Goal: Transaction & Acquisition: Book appointment/travel/reservation

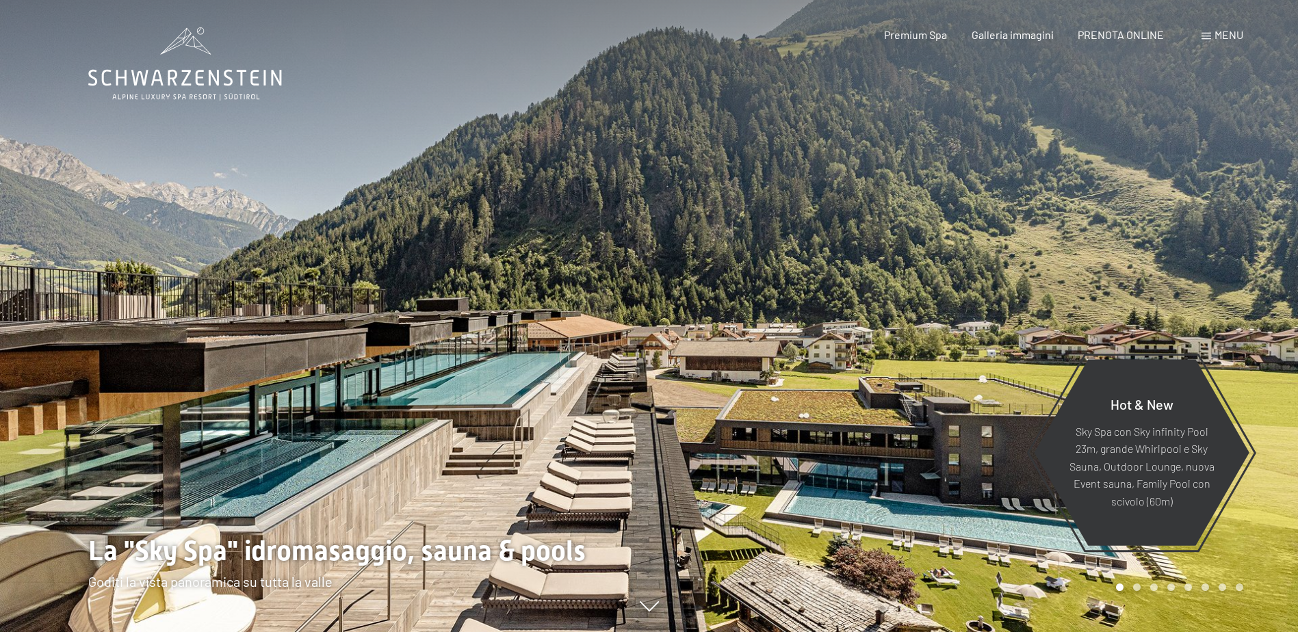
click at [1223, 38] on span "Menu" at bounding box center [1229, 34] width 29 height 13
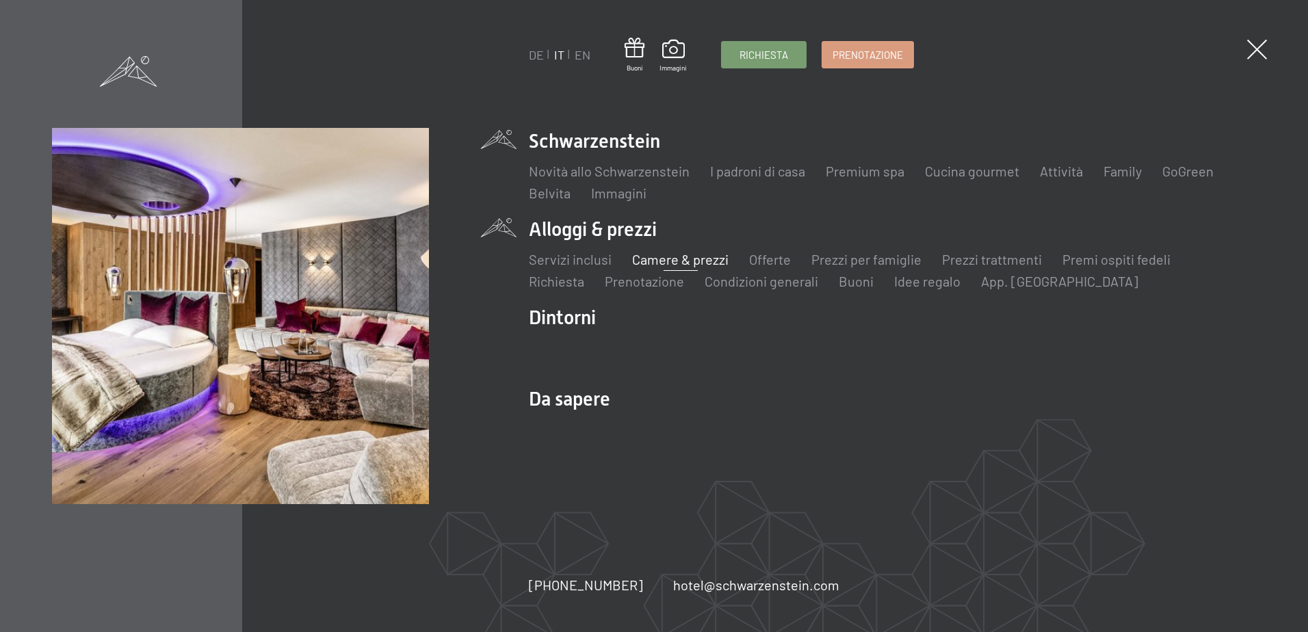
click at [663, 257] on link "Camere & prezzi" at bounding box center [680, 259] width 96 height 16
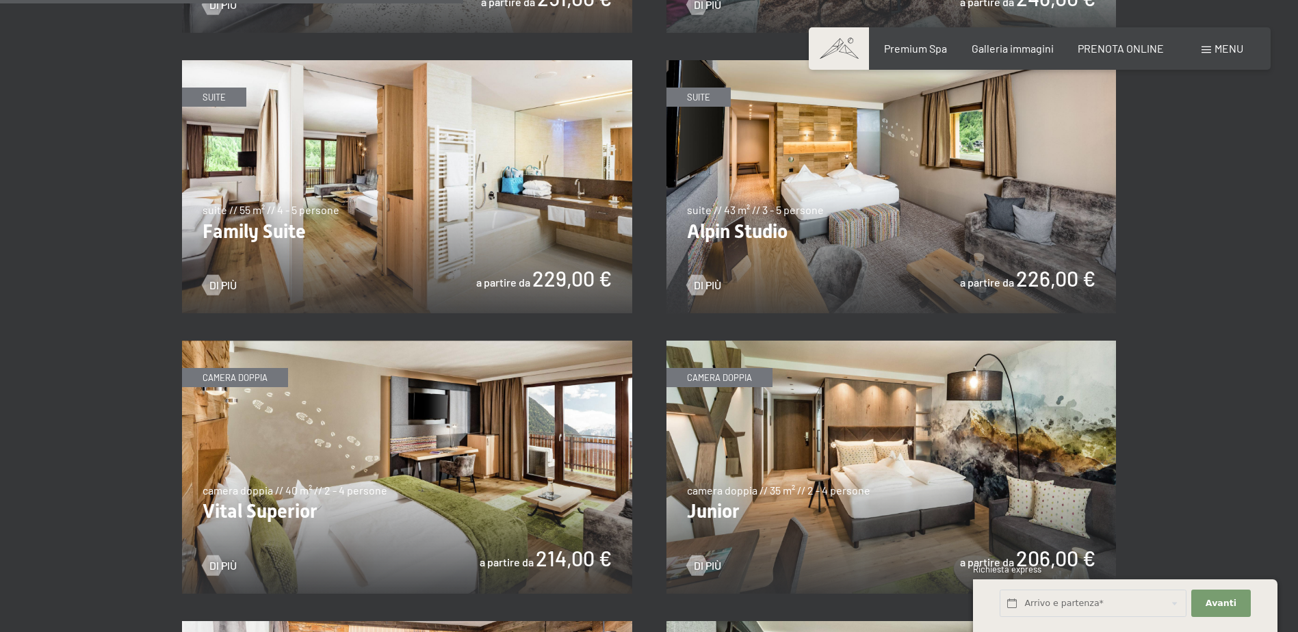
scroll to position [1847, 0]
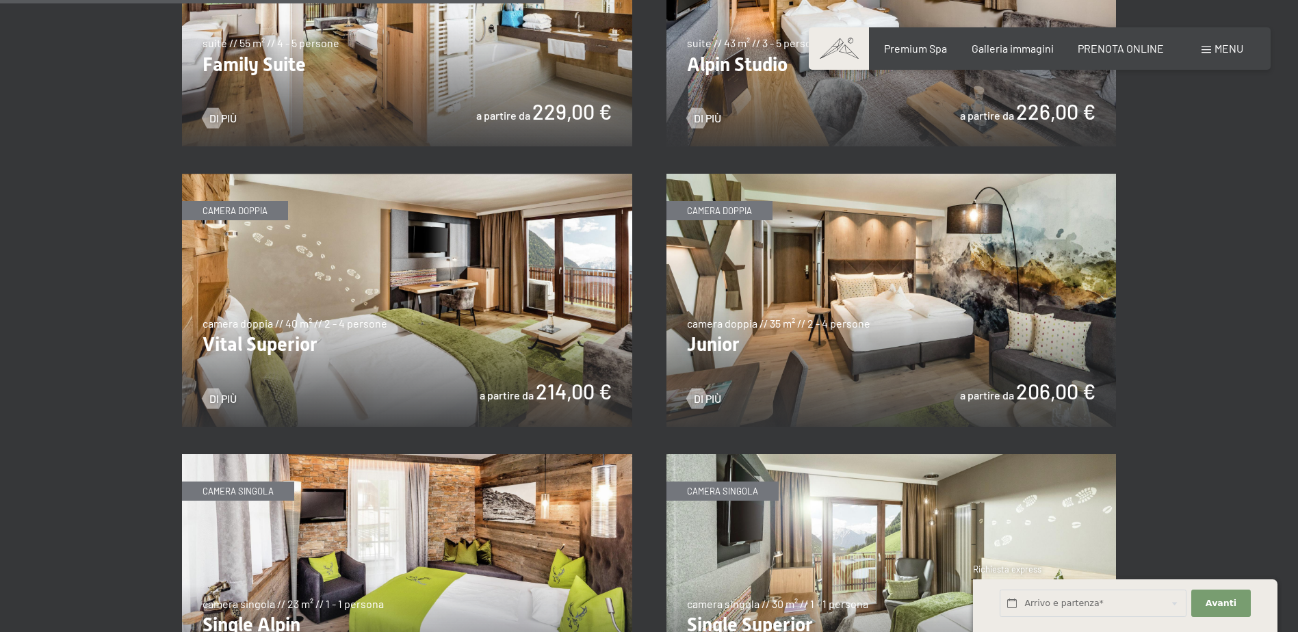
click at [577, 400] on img at bounding box center [407, 300] width 450 height 253
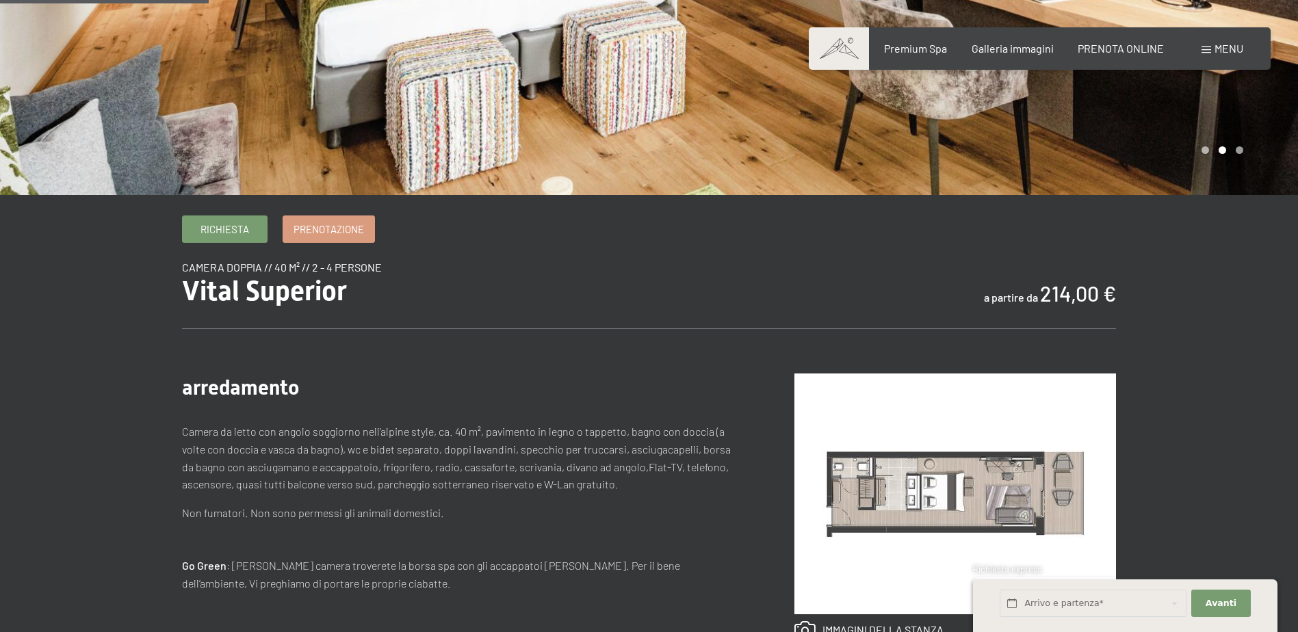
scroll to position [137, 0]
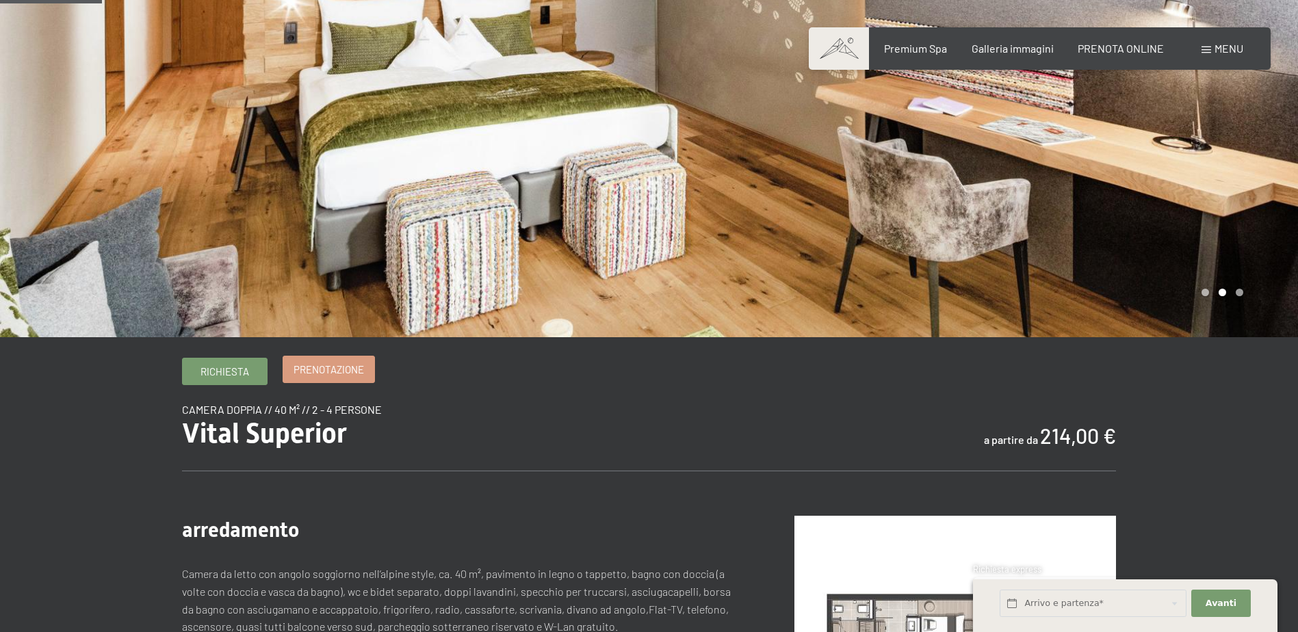
click at [326, 370] on span "Prenotazione" at bounding box center [329, 370] width 70 height 14
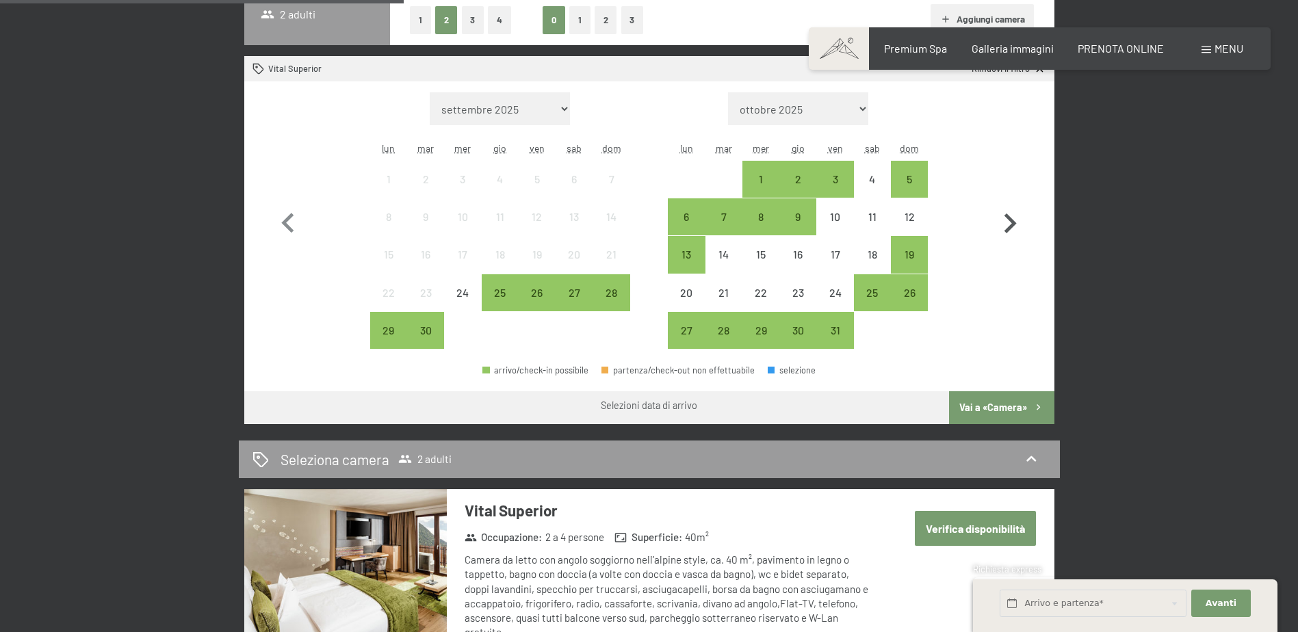
click at [1019, 226] on icon "button" at bounding box center [1010, 224] width 40 height 40
select select "2025-10-01"
select select "2025-11-01"
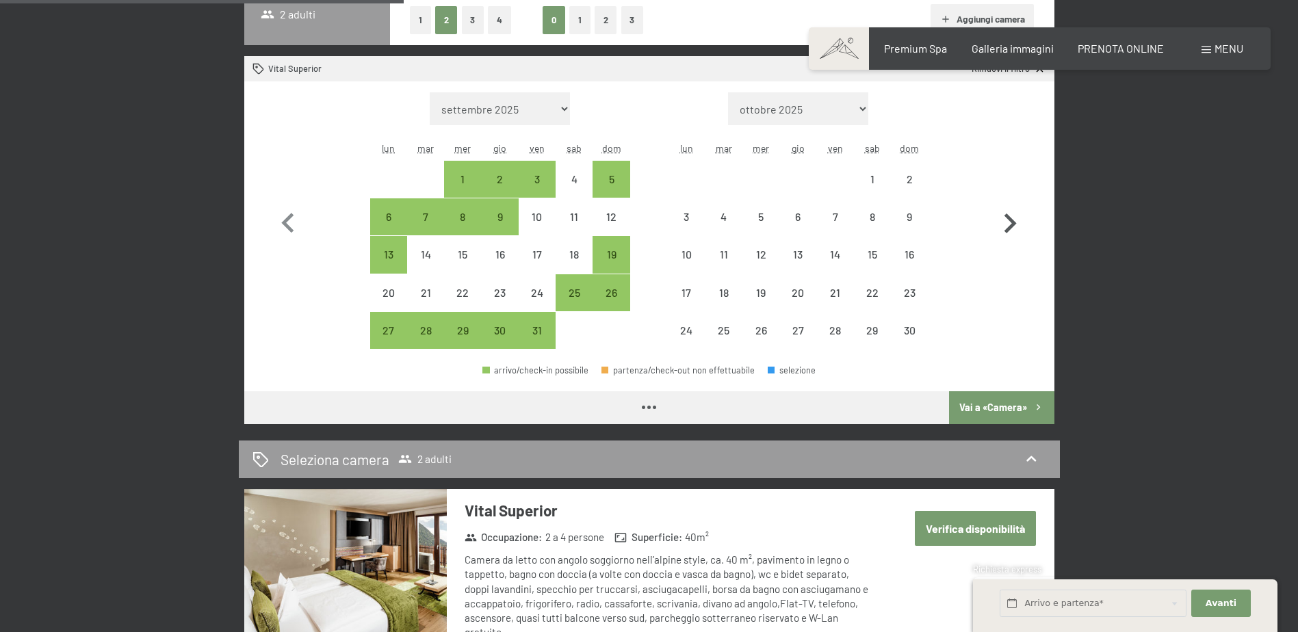
select select "2025-10-01"
select select "2025-11-01"
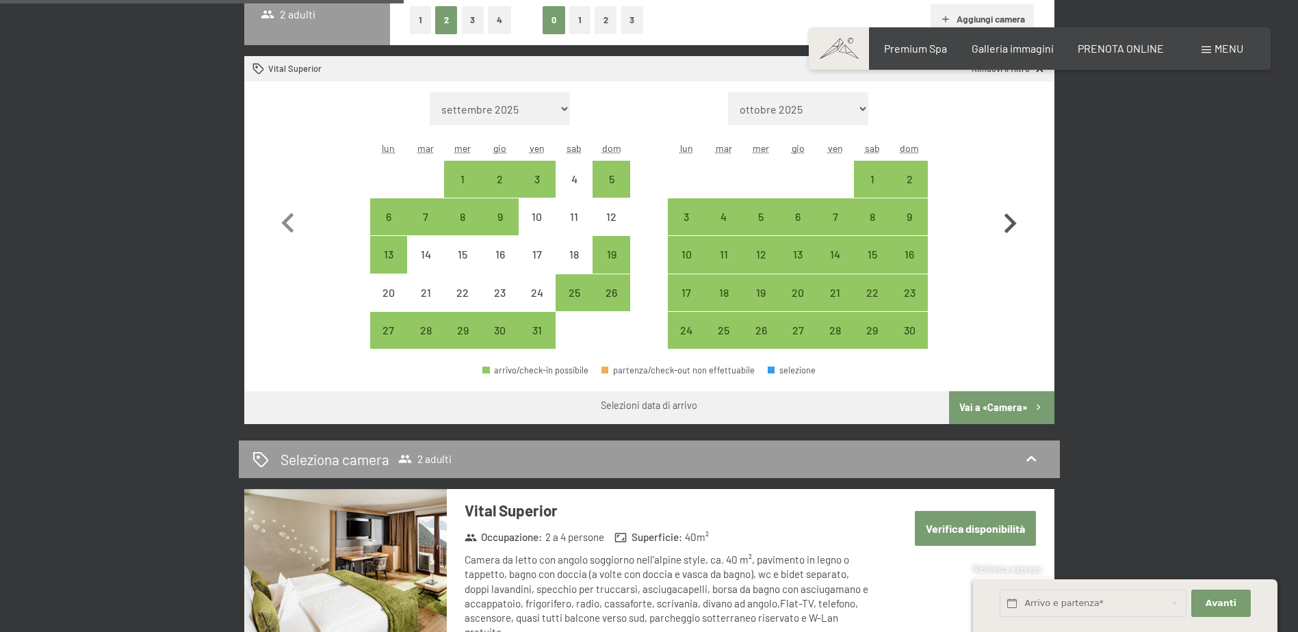
click at [1007, 226] on icon "button" at bounding box center [1010, 224] width 40 height 40
select select "2025-11-01"
select select "2025-12-01"
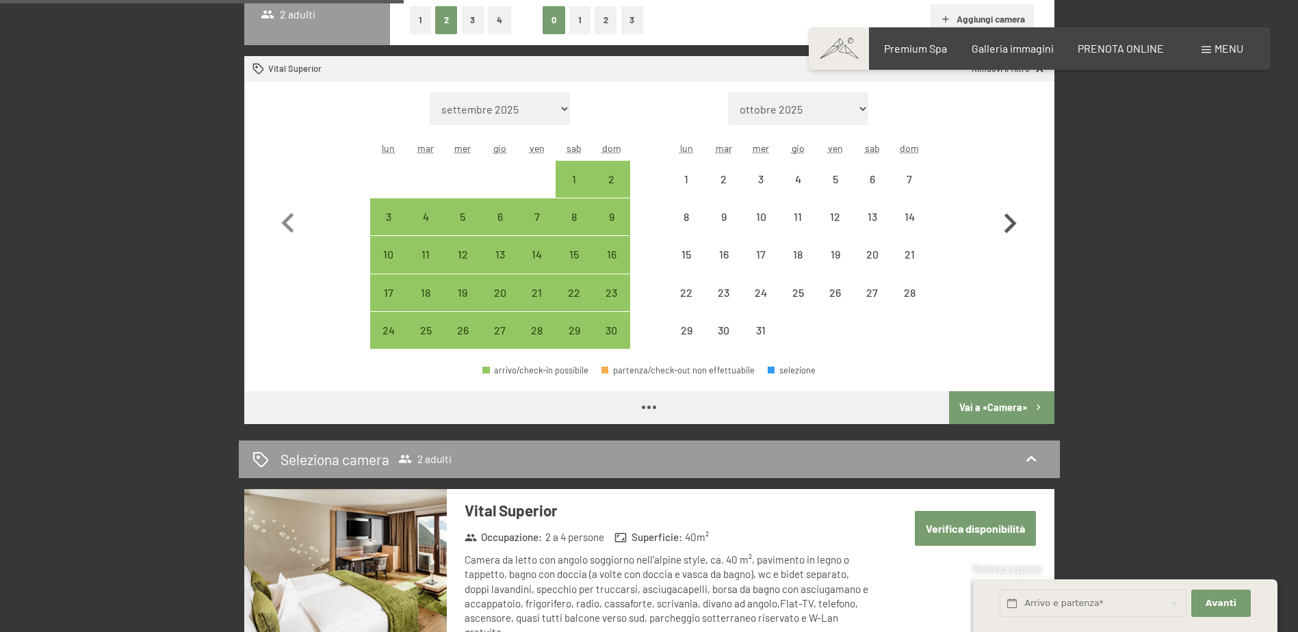
select select "2025-11-01"
select select "2025-12-01"
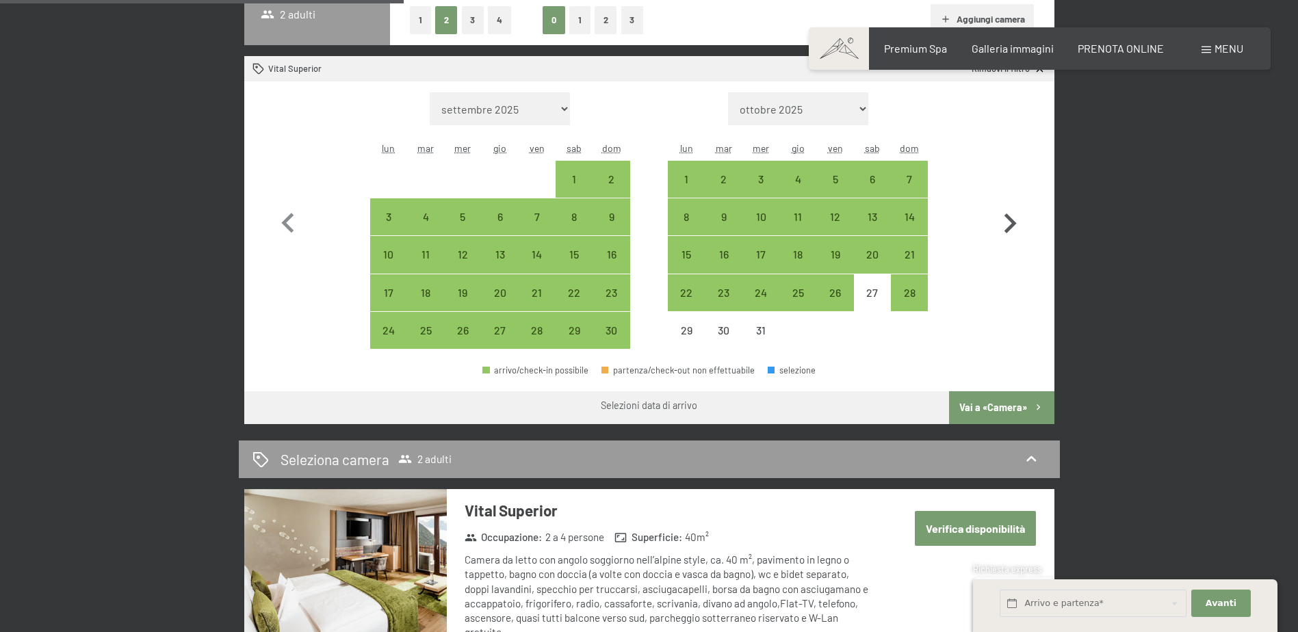
click at [1007, 226] on icon "button" at bounding box center [1010, 224] width 40 height 40
select select "2025-12-01"
select select "2026-01-01"
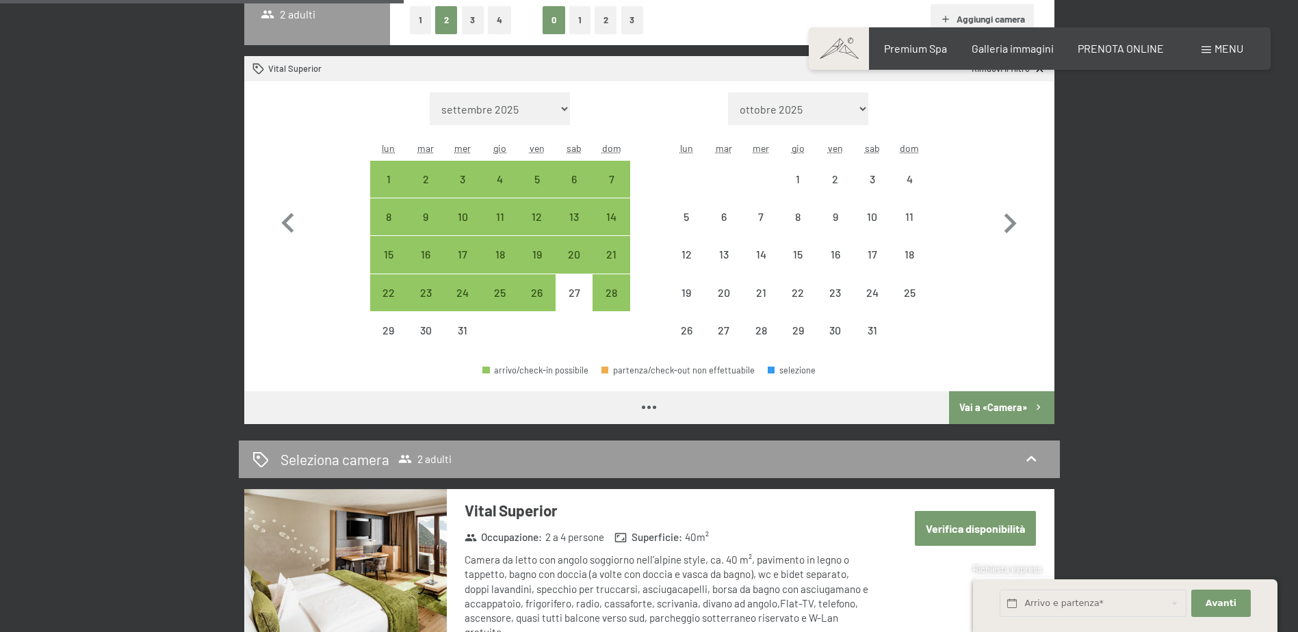
select select "2025-12-01"
select select "2026-01-01"
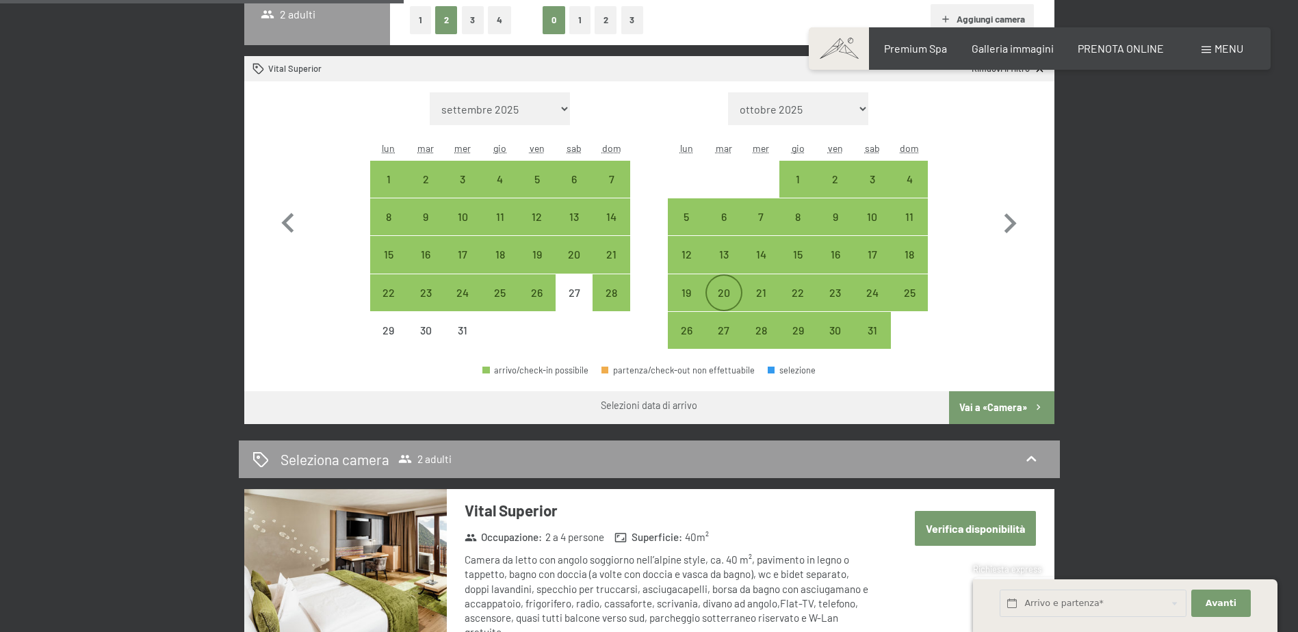
click at [730, 288] on div "20" at bounding box center [724, 304] width 34 height 34
select select "2025-12-01"
select select "2026-01-01"
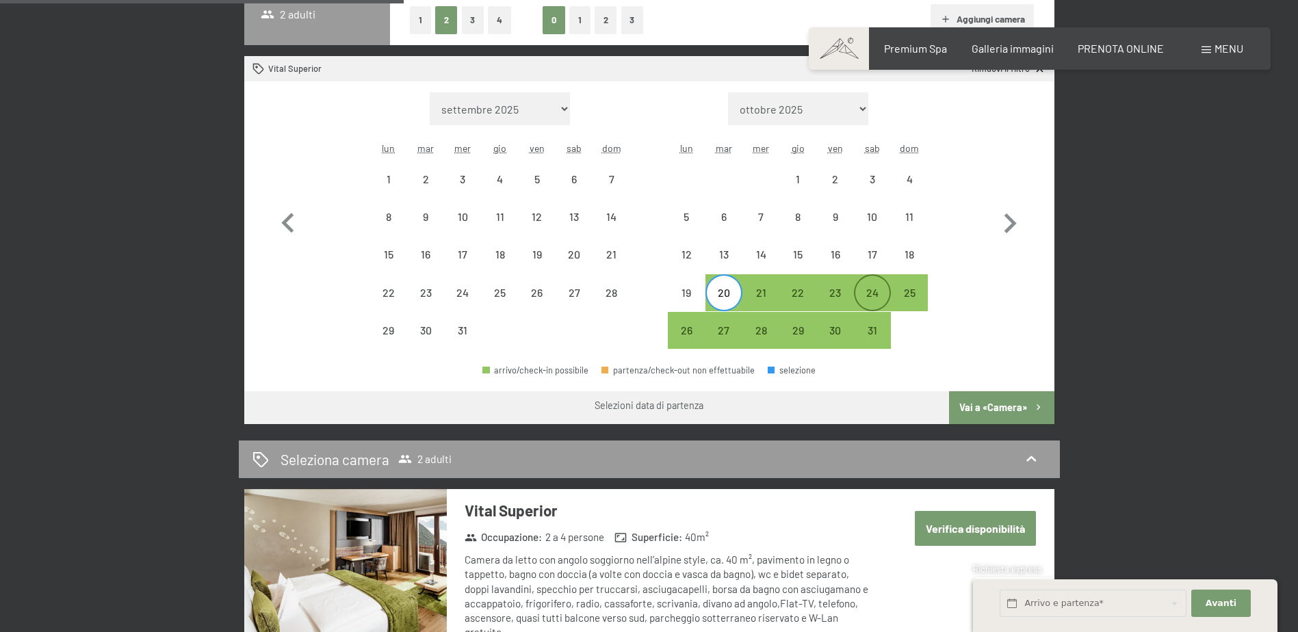
click at [866, 294] on div "24" at bounding box center [872, 304] width 34 height 34
select select "2025-12-01"
select select "2026-01-01"
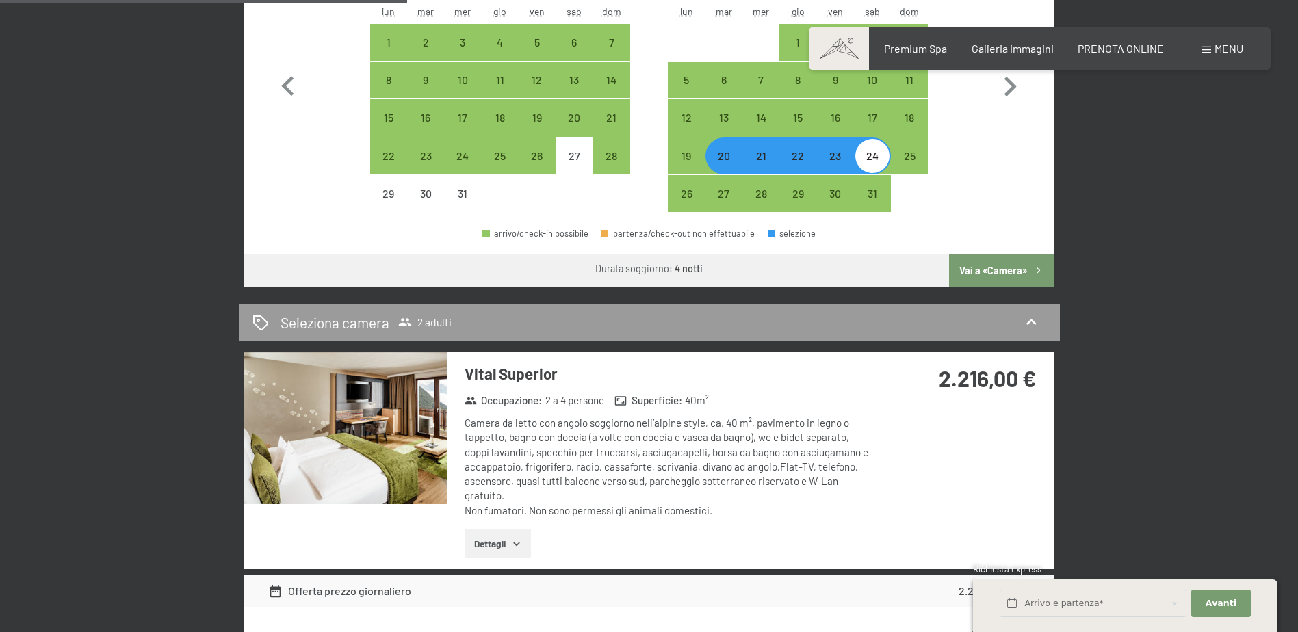
scroll to position [479, 0]
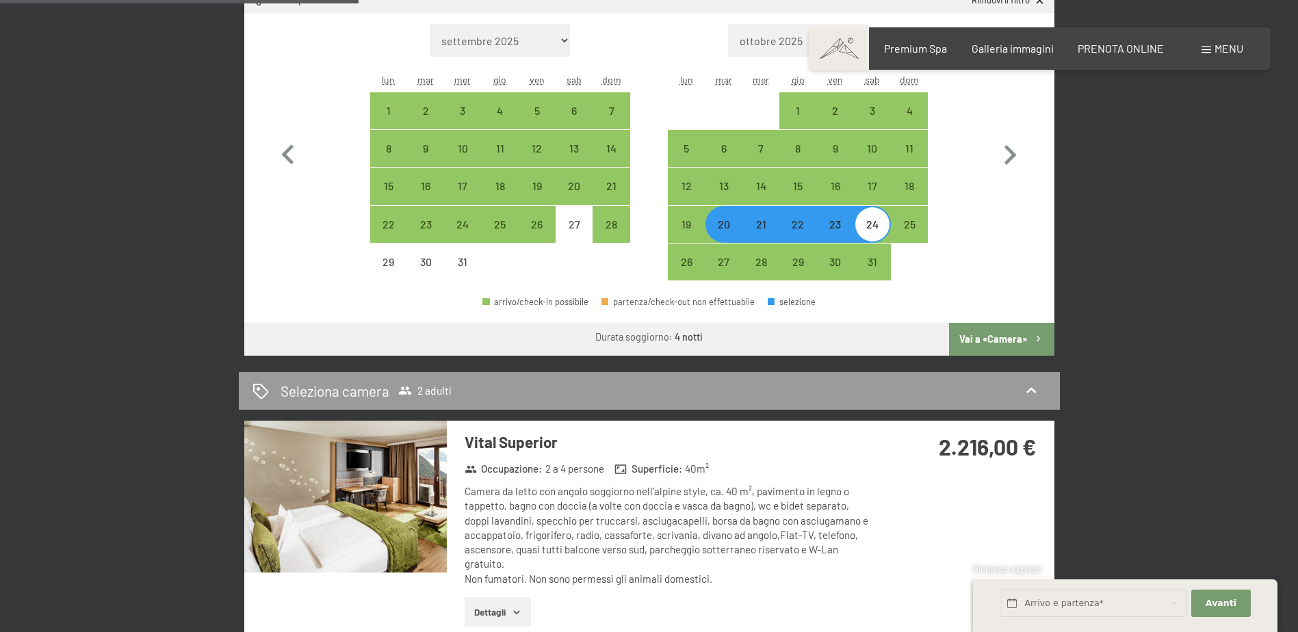
click at [838, 229] on div "23" at bounding box center [835, 236] width 34 height 34
select select "2025-12-01"
select select "2026-01-01"
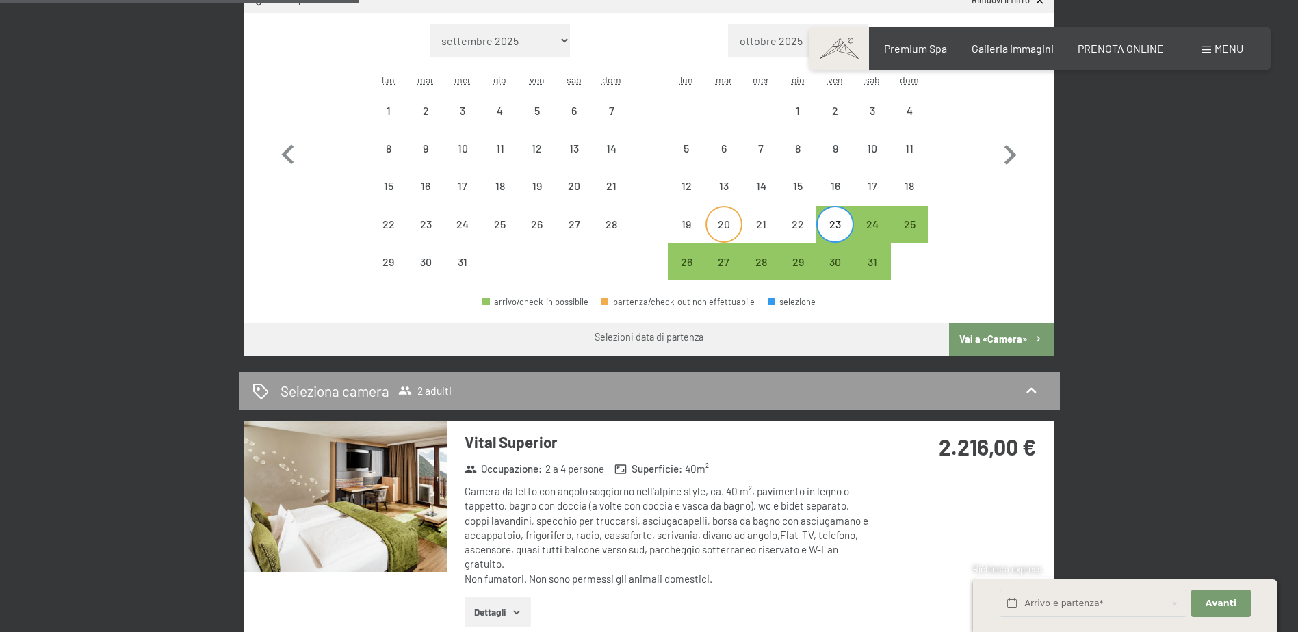
click at [727, 226] on div "20" at bounding box center [724, 236] width 34 height 34
select select "2025-12-01"
select select "2026-01-01"
click at [831, 224] on div "23" at bounding box center [835, 236] width 34 height 34
select select "2025-12-01"
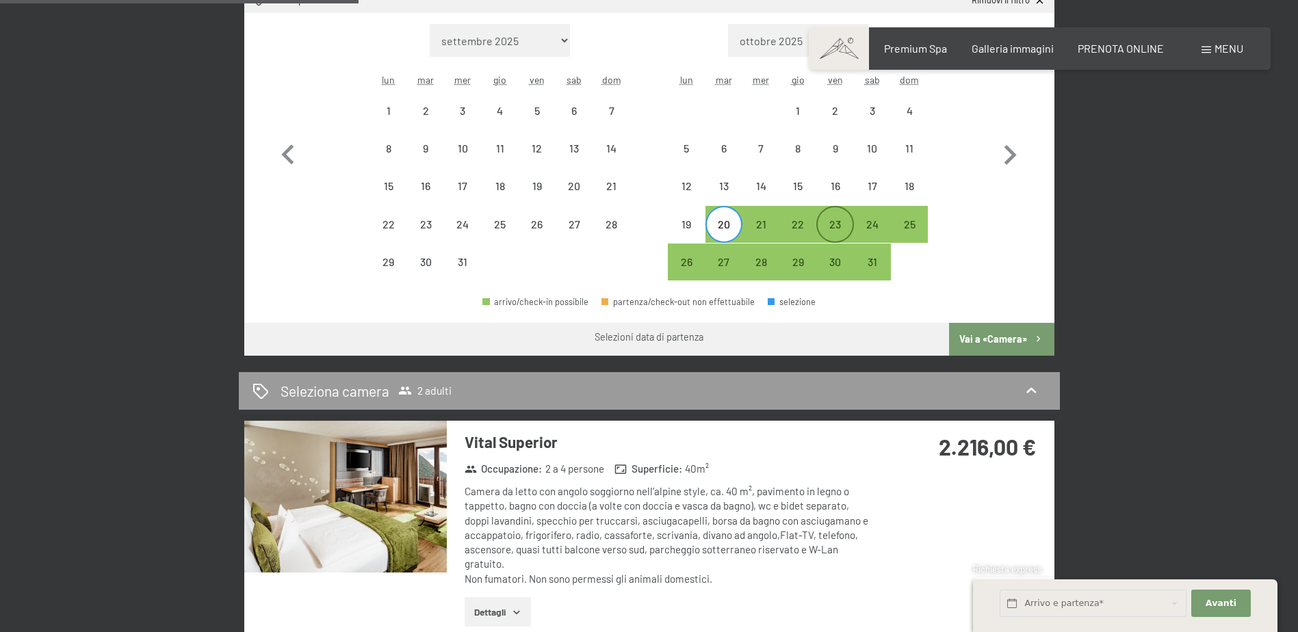
select select "2026-01-01"
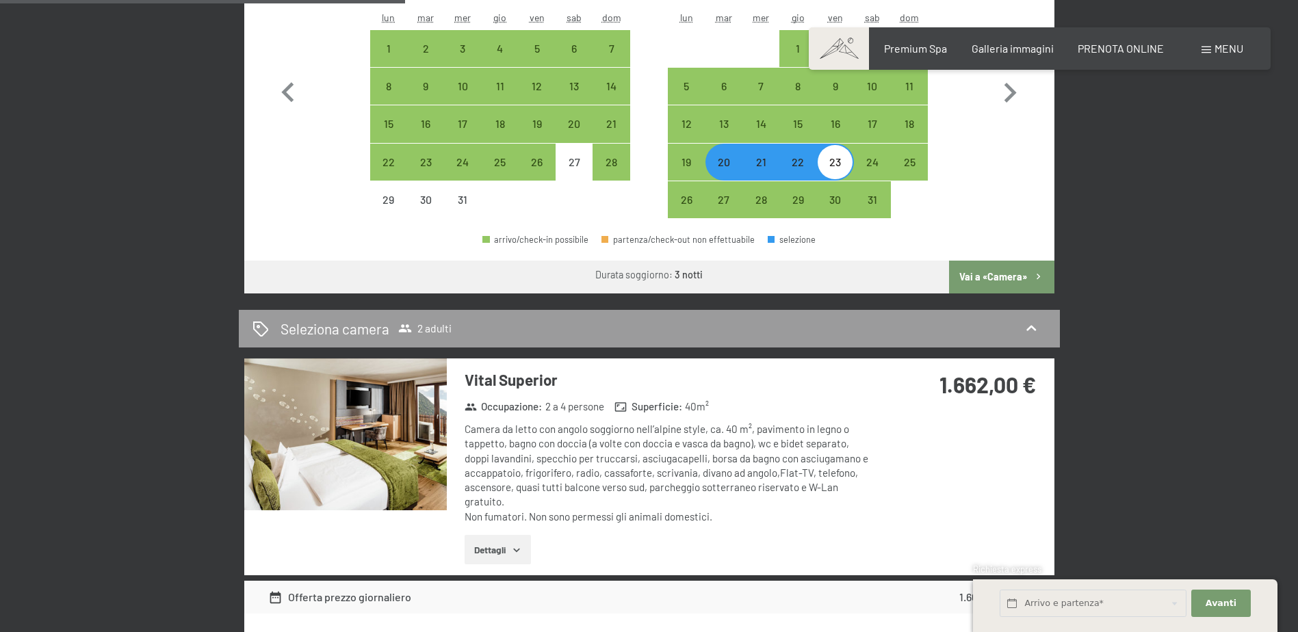
scroll to position [616, 0]
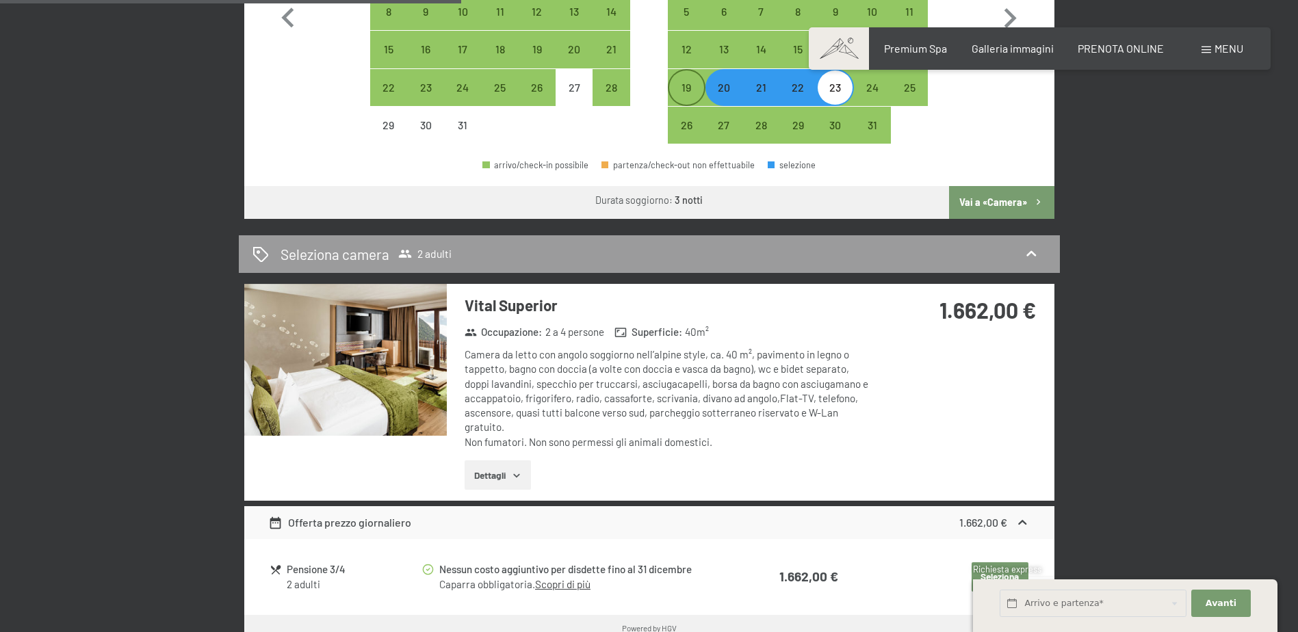
click at [690, 89] on div "19" at bounding box center [686, 99] width 34 height 34
select select "2025-12-01"
select select "2026-01-01"
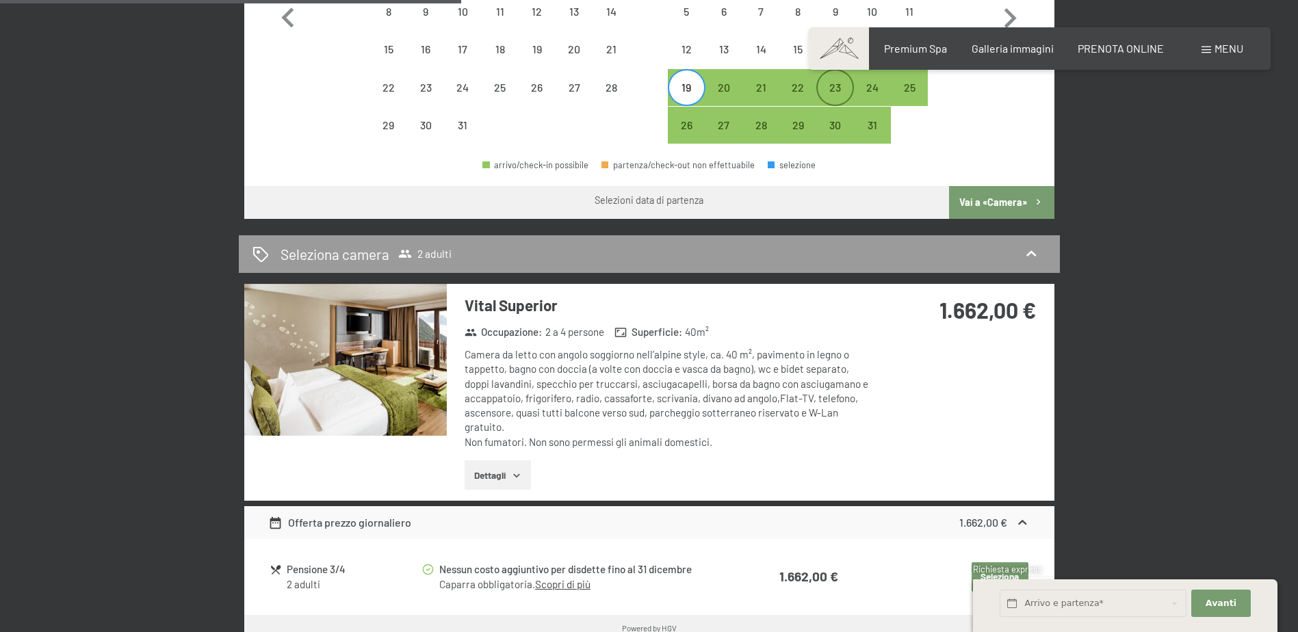
click at [830, 89] on div "23" at bounding box center [835, 99] width 34 height 34
select select "2025-12-01"
select select "2026-01-01"
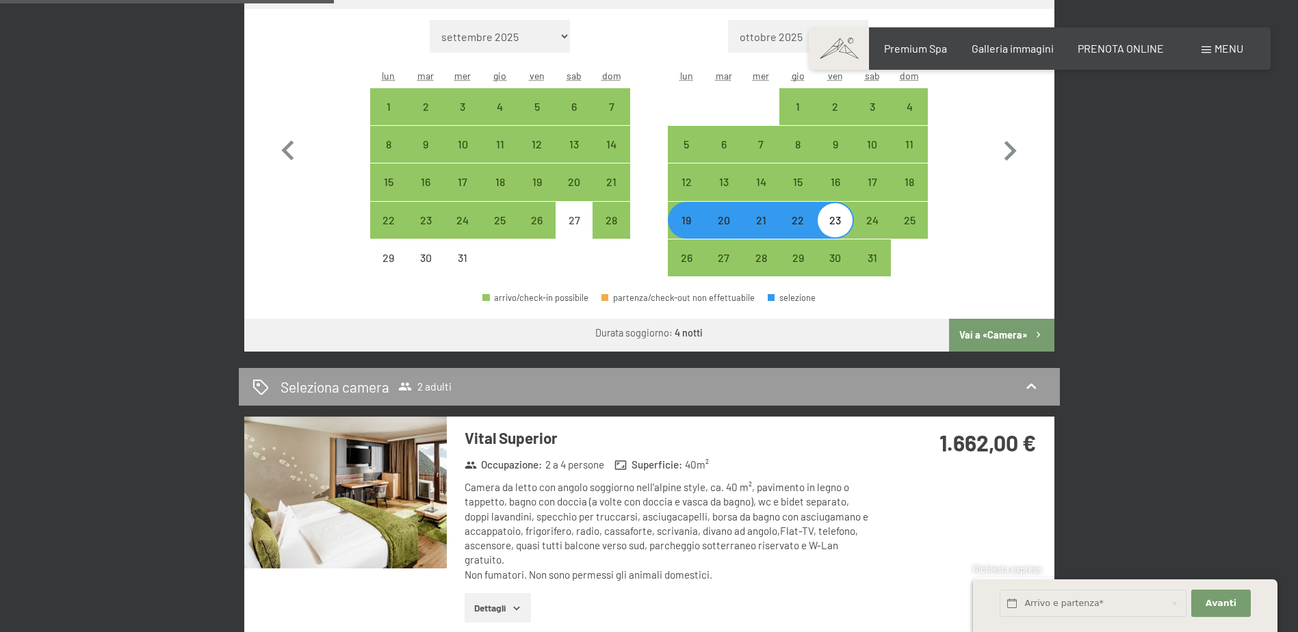
scroll to position [479, 0]
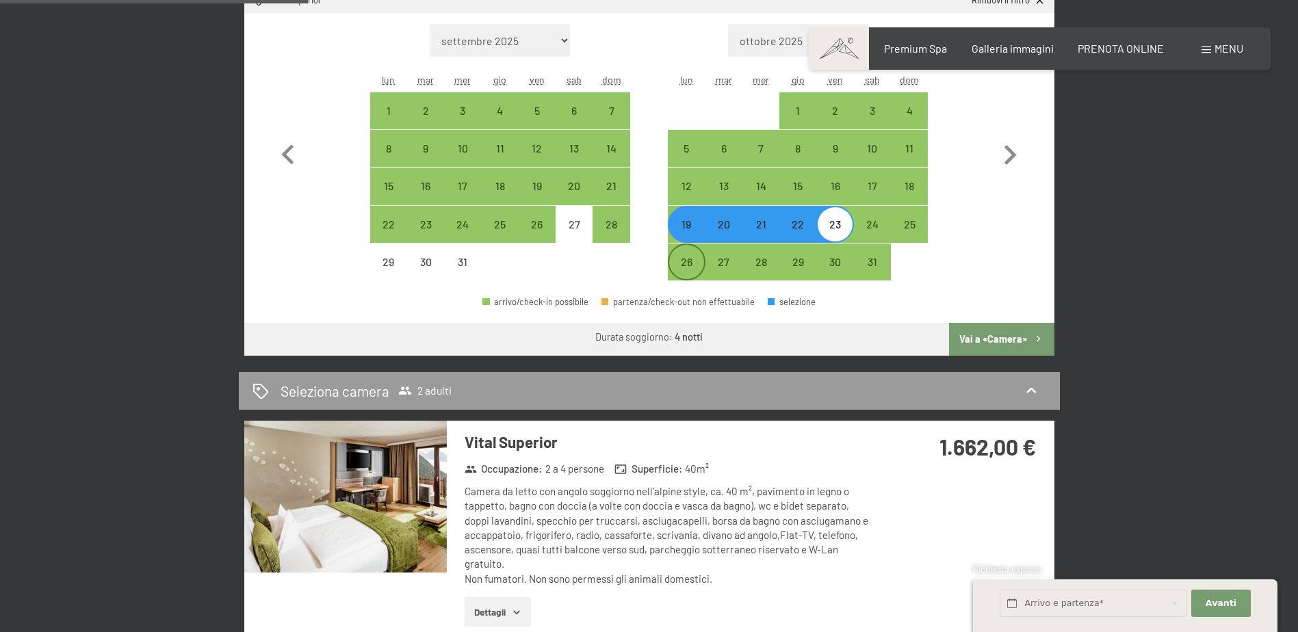
click at [686, 263] on div "26" at bounding box center [686, 274] width 34 height 34
select select "2025-12-01"
select select "2026-01-01"
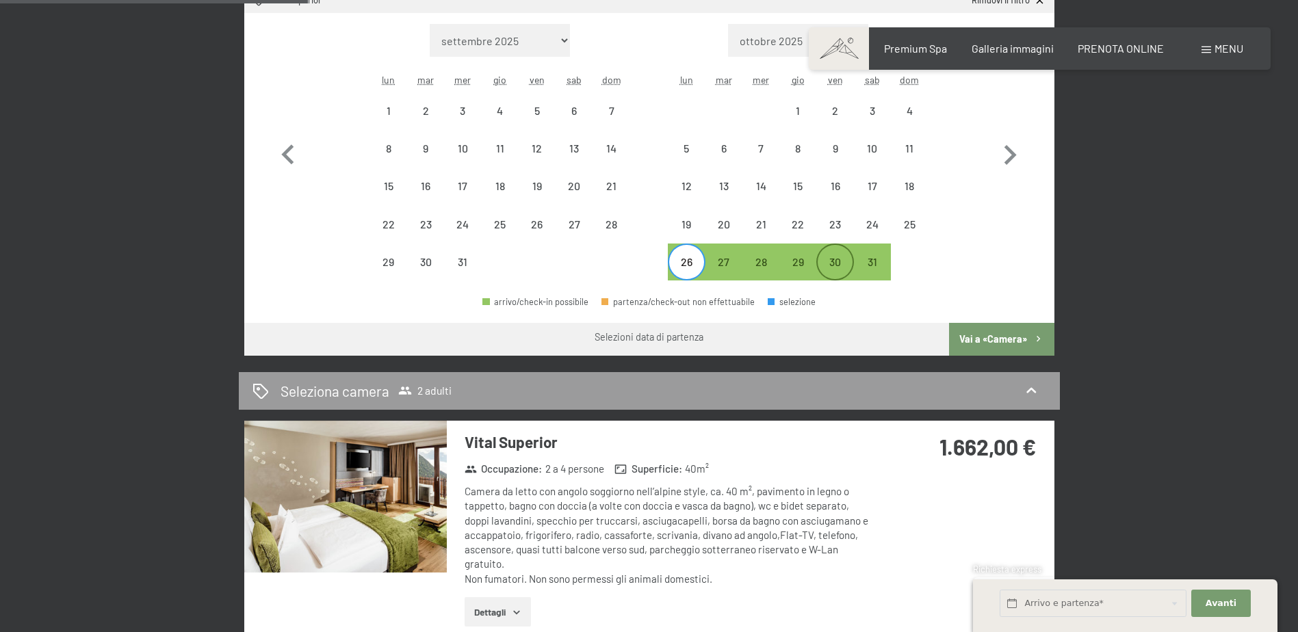
click at [831, 265] on div "30" at bounding box center [835, 274] width 34 height 34
select select "2025-12-01"
select select "2026-01-01"
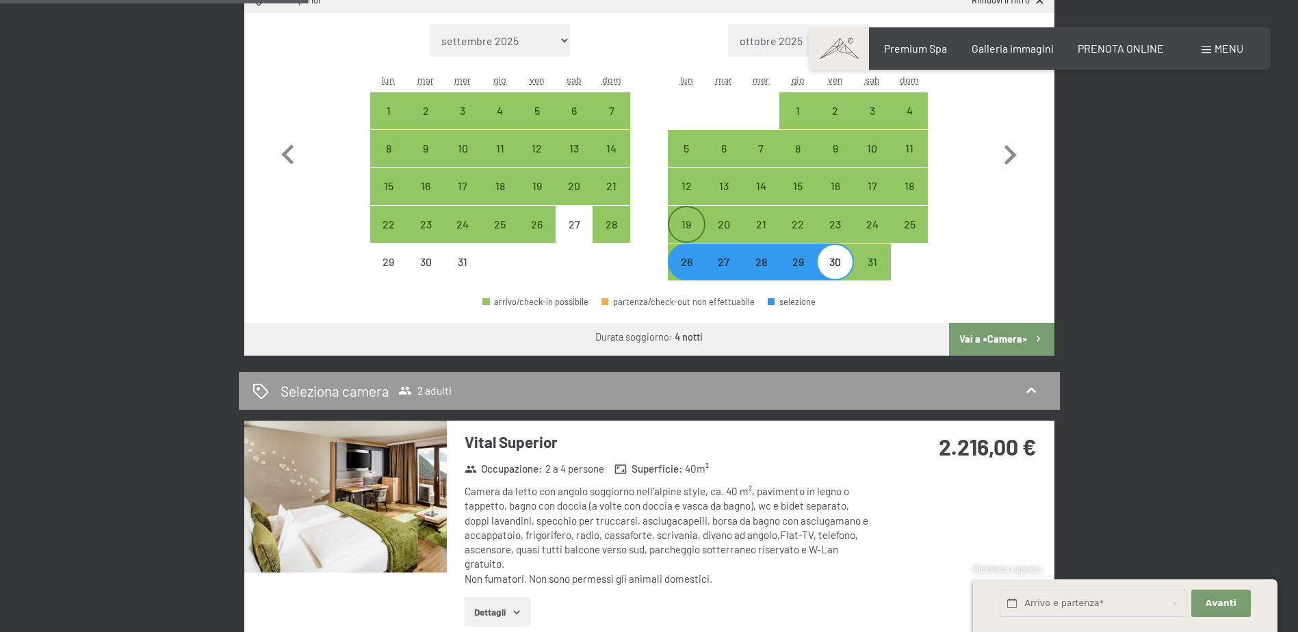
click at [686, 228] on div "19" at bounding box center [686, 236] width 34 height 34
select select "2025-12-01"
select select "2026-01-01"
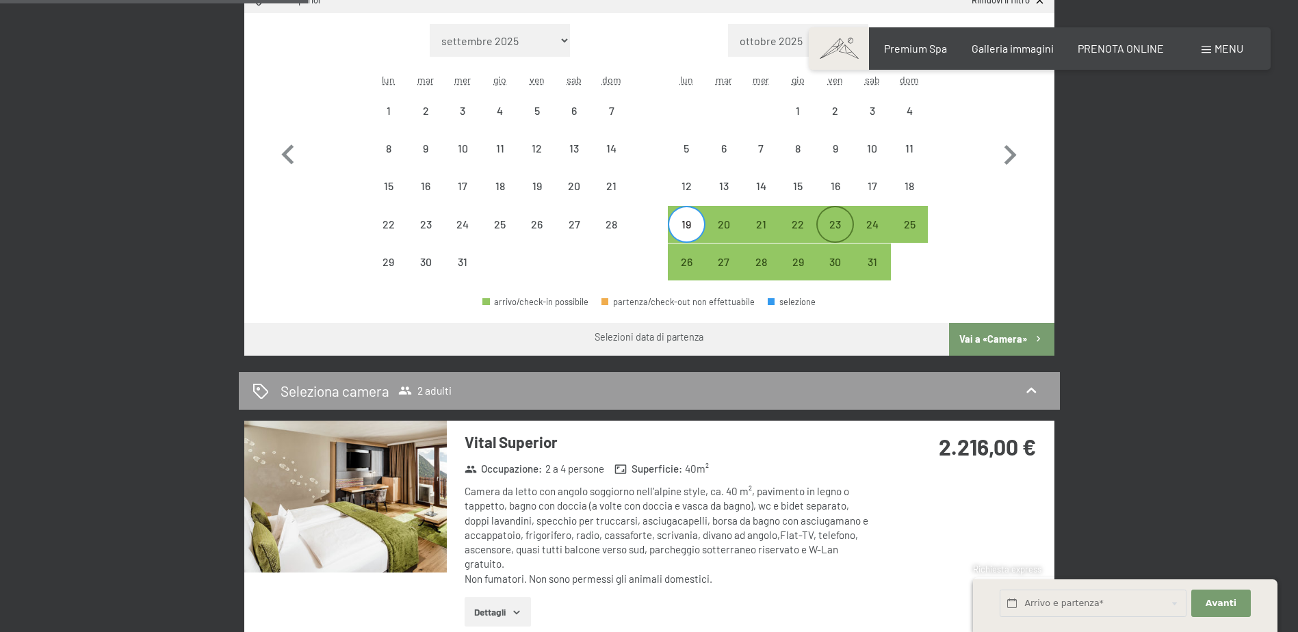
click at [831, 219] on div "23" at bounding box center [835, 236] width 34 height 34
select select "2025-12-01"
select select "2026-01-01"
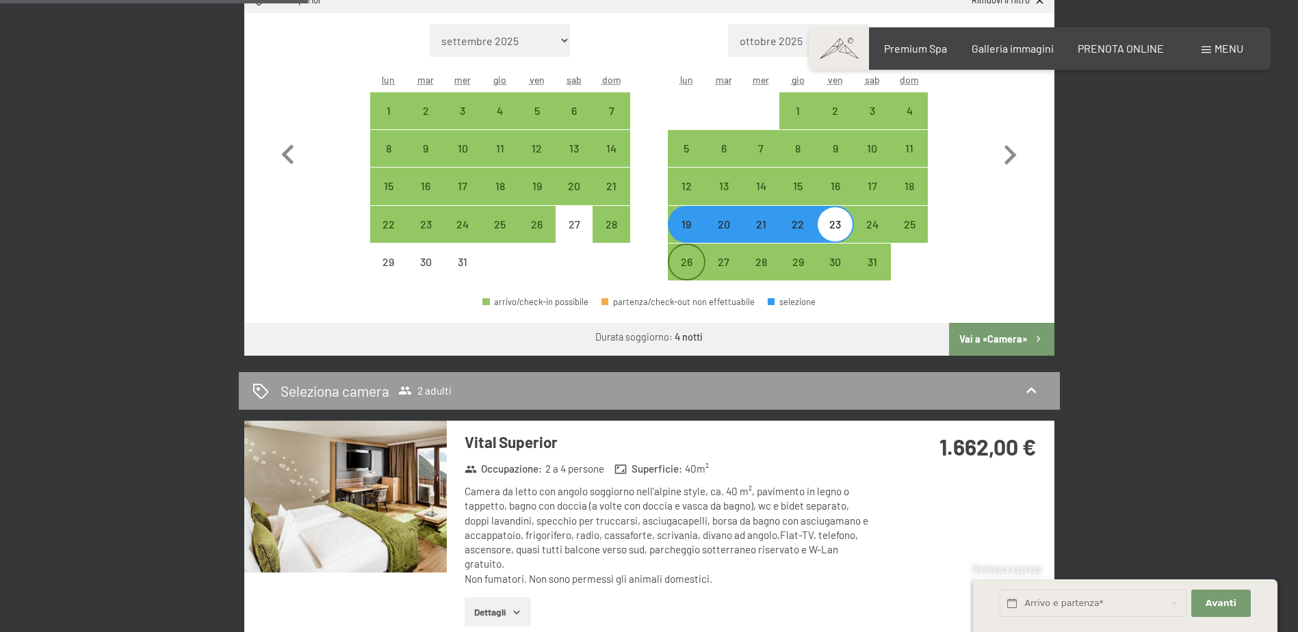
click at [690, 258] on div "26" at bounding box center [686, 274] width 34 height 34
select select "2025-12-01"
select select "2026-01-01"
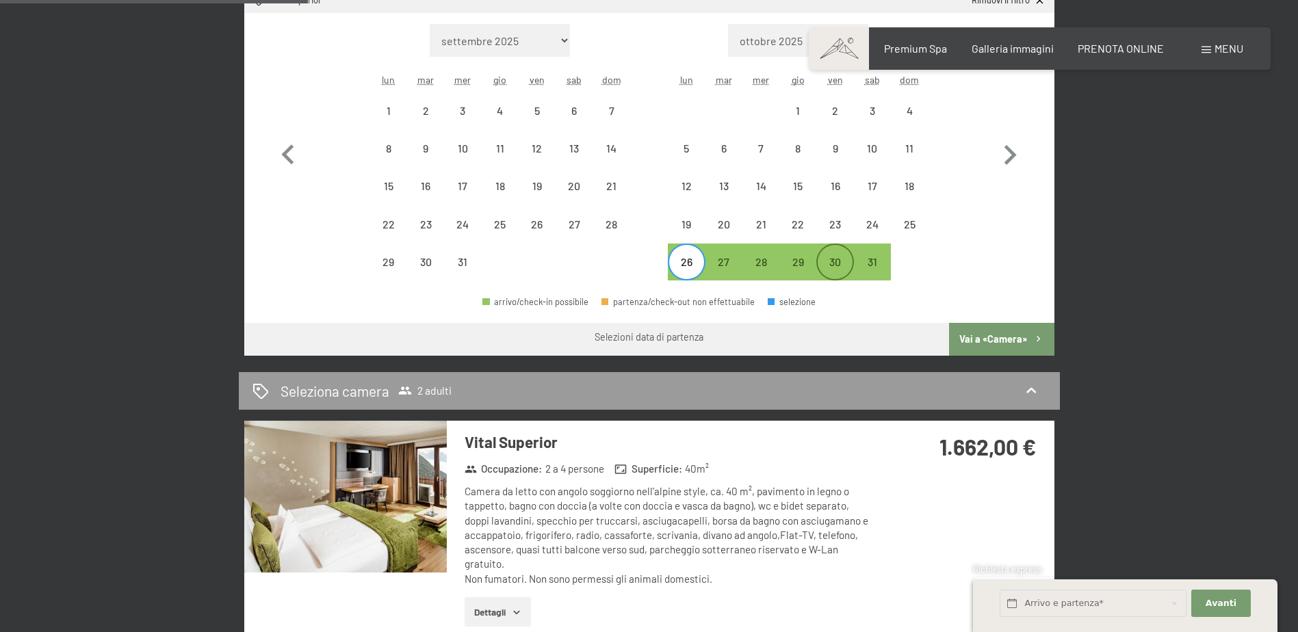
click at [829, 260] on div "30" at bounding box center [835, 274] width 34 height 34
select select "2025-12-01"
select select "2026-01-01"
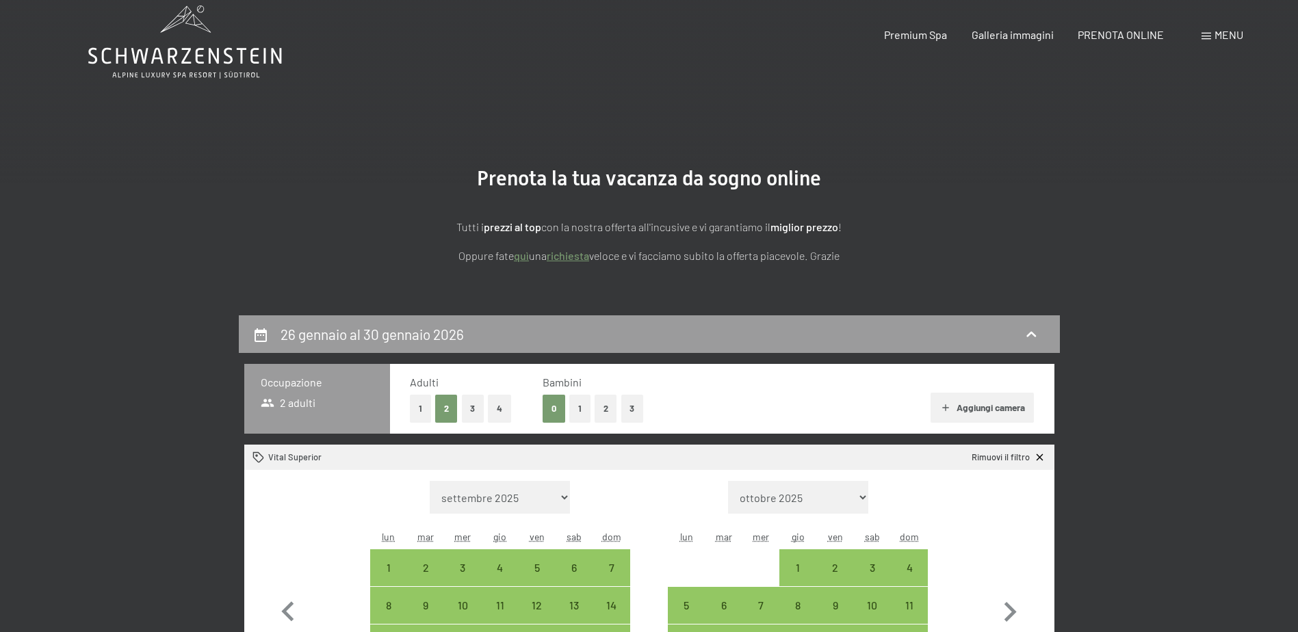
scroll to position [0, 0]
